Goal: Information Seeking & Learning: Learn about a topic

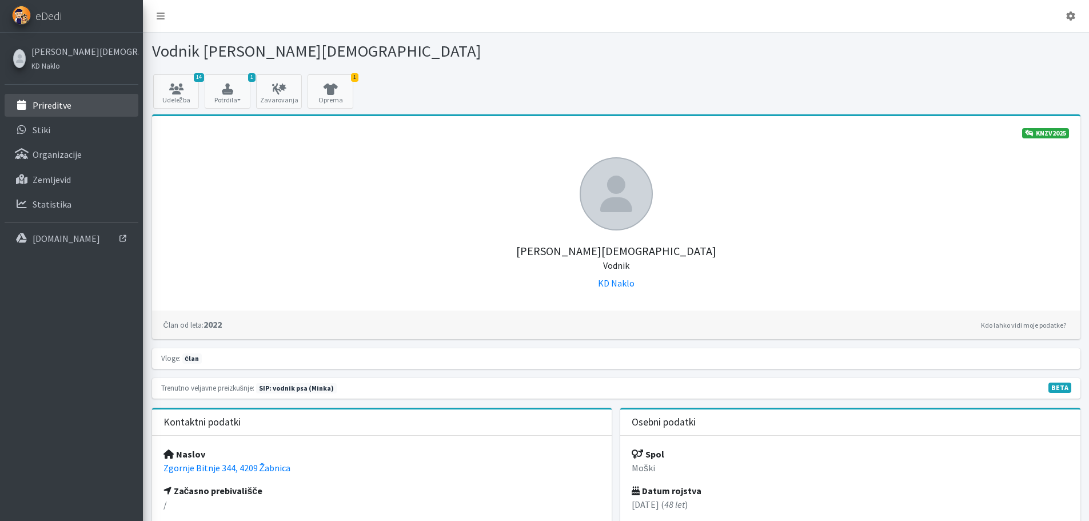
click at [51, 108] on p "Prireditve" at bounding box center [52, 104] width 39 height 11
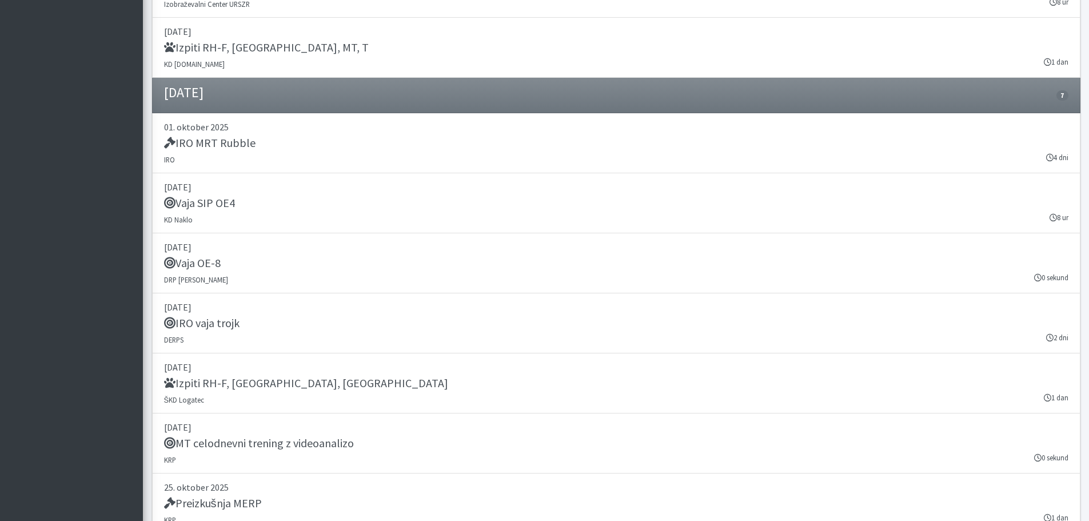
scroll to position [1486, 0]
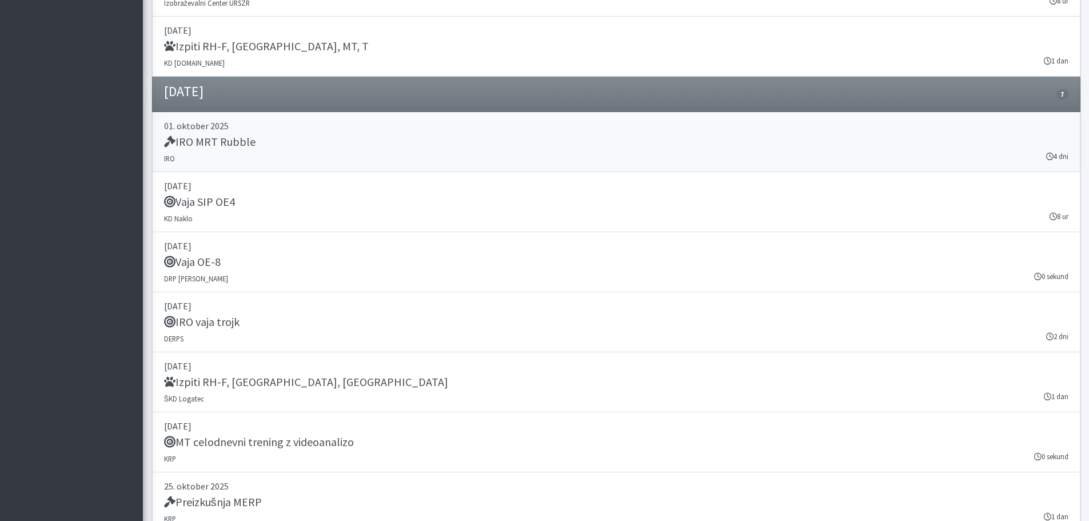
click at [240, 141] on h5 "IRO MRT Rubble" at bounding box center [209, 142] width 91 height 14
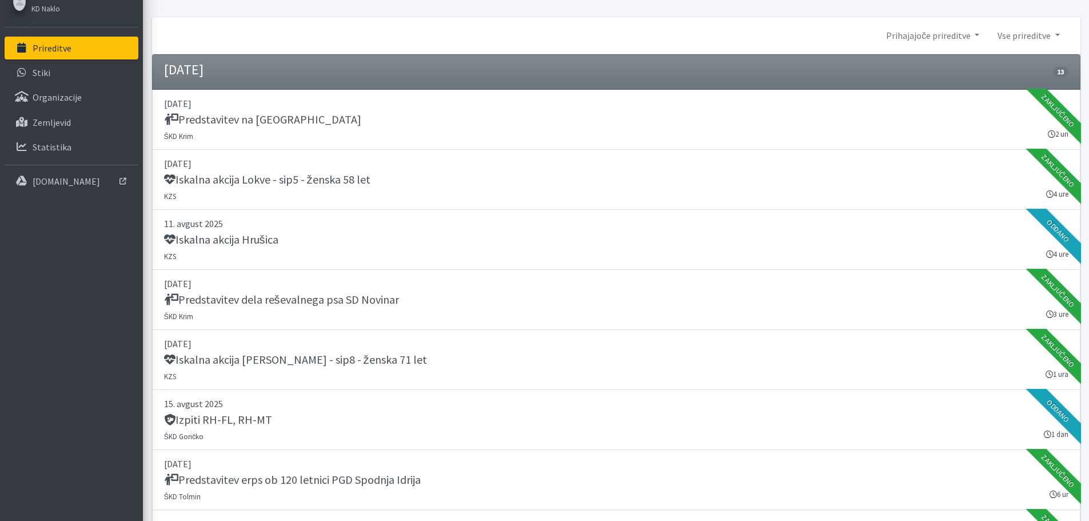
scroll to position [0, 0]
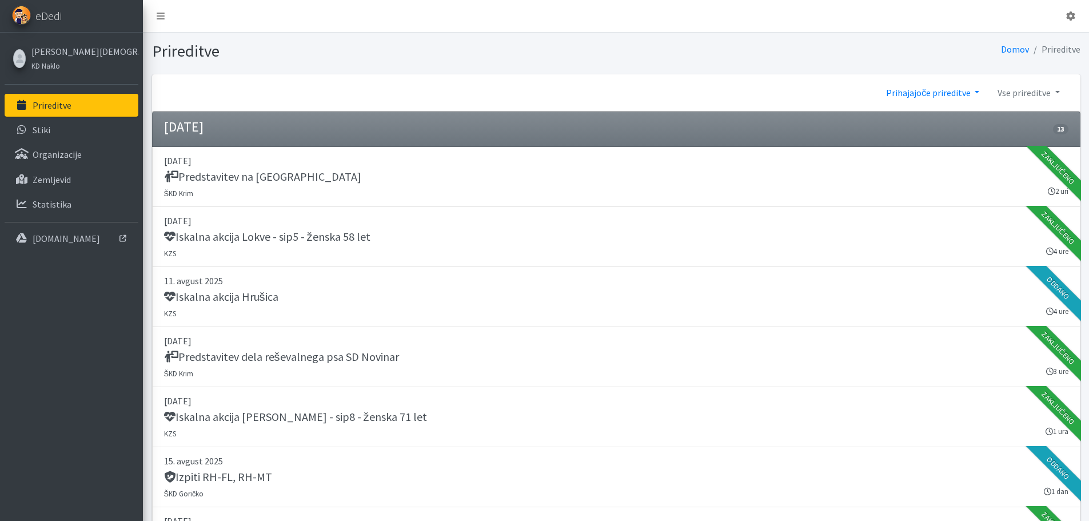
click at [952, 93] on link "Prihajajoče prireditve" at bounding box center [932, 92] width 111 height 23
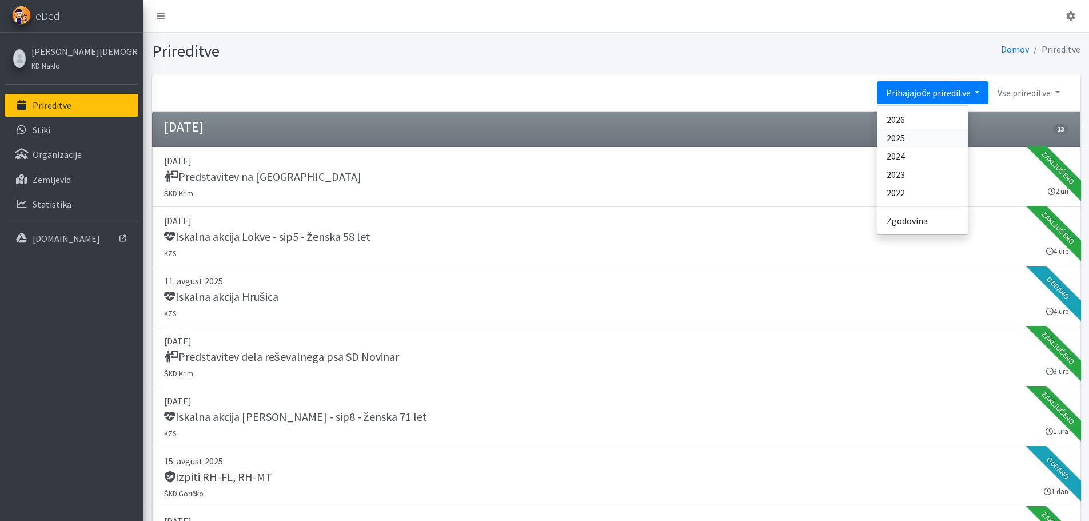
click at [916, 135] on link "2025" at bounding box center [922, 138] width 90 height 18
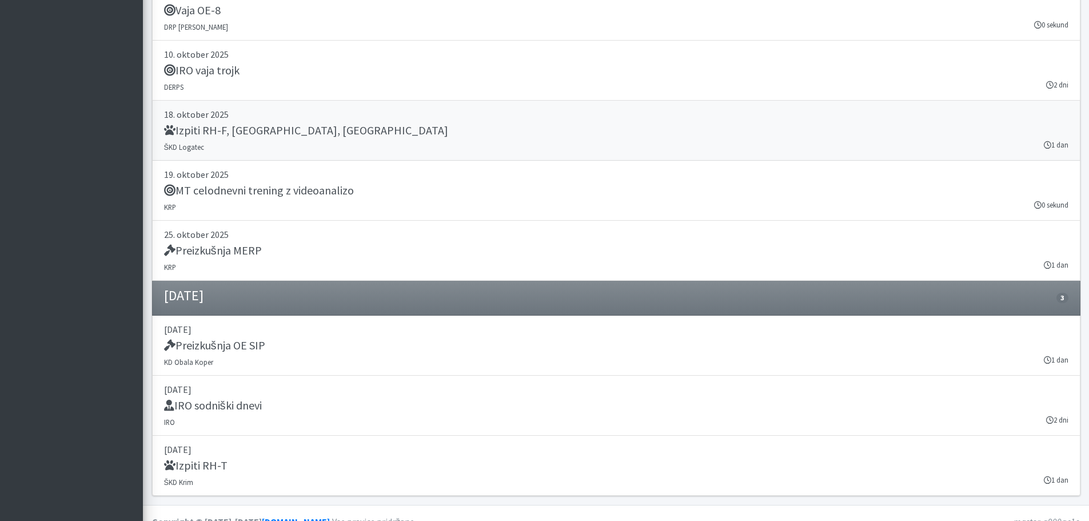
scroll to position [14121, 0]
